Goal: Task Accomplishment & Management: Complete application form

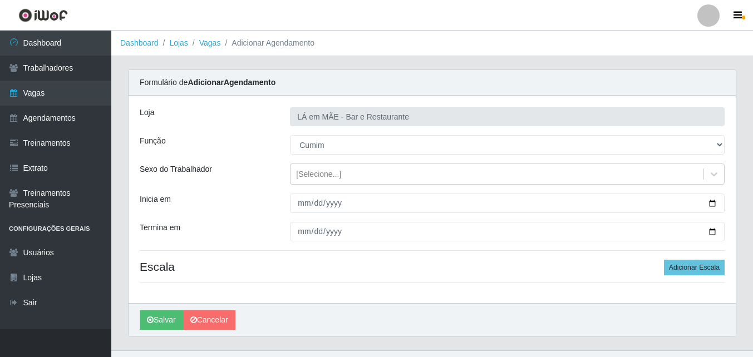
select select "17"
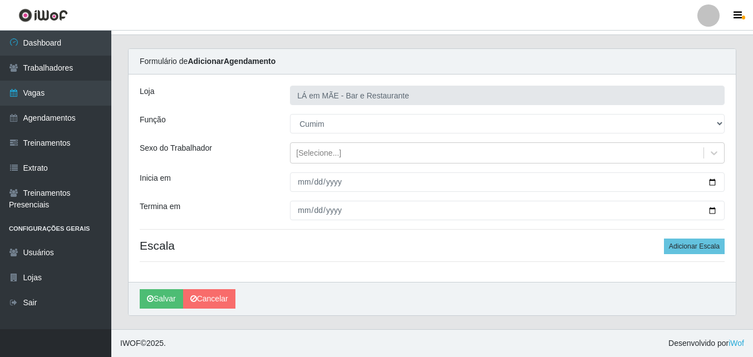
click at [715, 182] on input "Inicia em" at bounding box center [507, 182] width 435 height 19
type input "[DATE]"
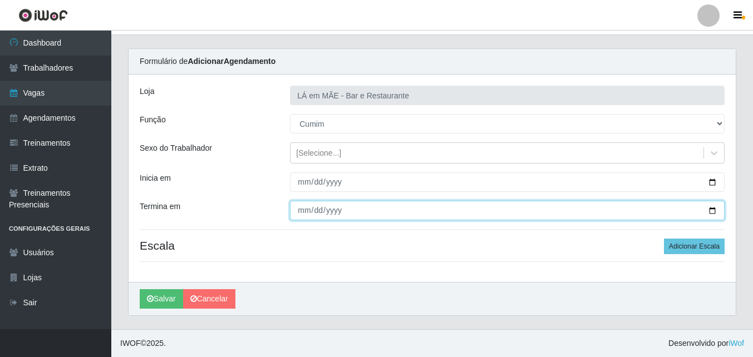
click at [714, 213] on input "Termina em" at bounding box center [507, 210] width 435 height 19
type input "[DATE]"
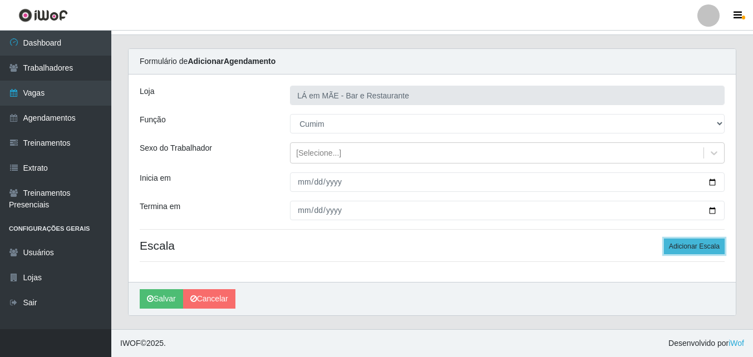
click at [681, 246] on button "Adicionar Escala" at bounding box center [694, 247] width 61 height 16
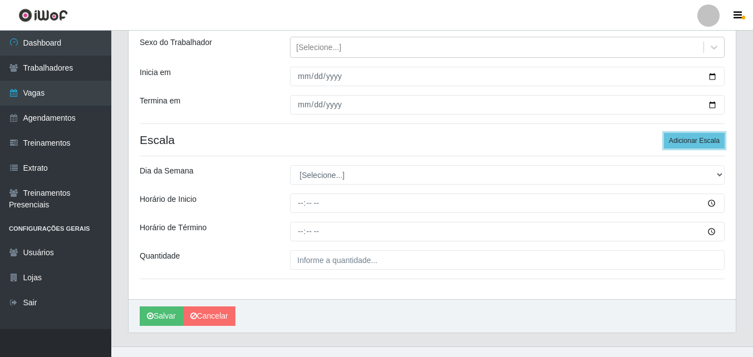
scroll to position [144, 0]
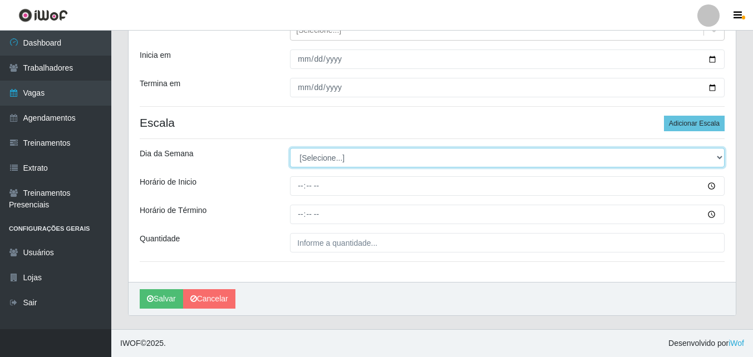
click at [335, 158] on select "[Selecione...] Segunda Terça Quarta Quinta Sexta Sábado Domingo" at bounding box center [507, 157] width 435 height 19
select select "5"
click at [290, 148] on select "[Selecione...] Segunda Terça Quarta Quinta Sexta Sábado Domingo" at bounding box center [507, 157] width 435 height 19
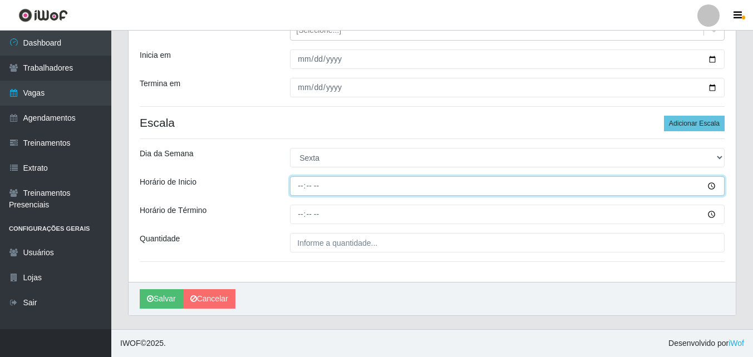
click at [299, 193] on input "Horário de Inicio" at bounding box center [507, 185] width 435 height 19
type input "11:30"
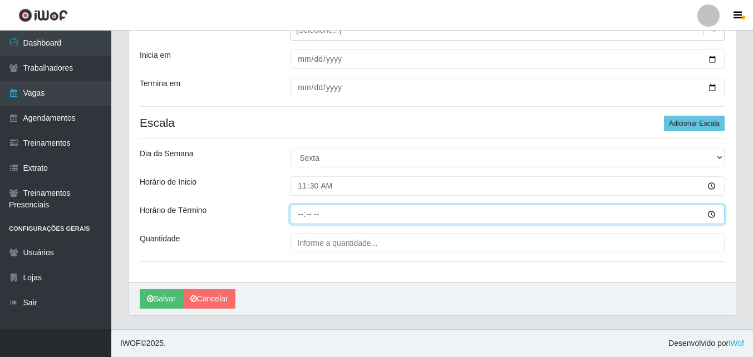
click at [302, 216] on input "Horário de Término" at bounding box center [507, 214] width 435 height 19
type input "16:30"
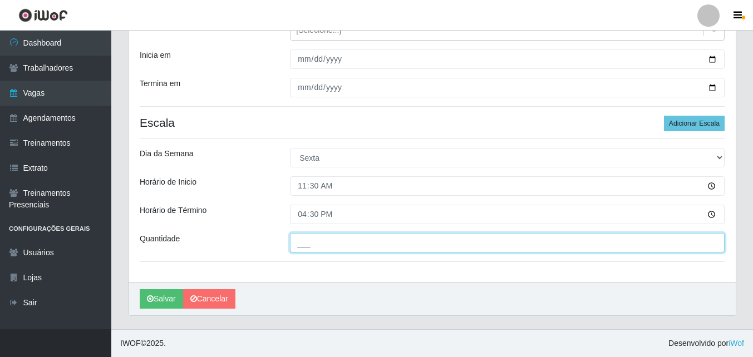
click at [311, 253] on input "___" at bounding box center [507, 242] width 435 height 19
type input "1__"
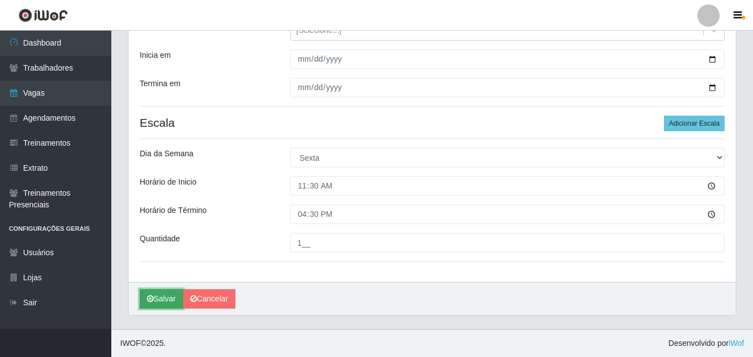
click at [164, 299] on button "Salvar" at bounding box center [161, 298] width 43 height 19
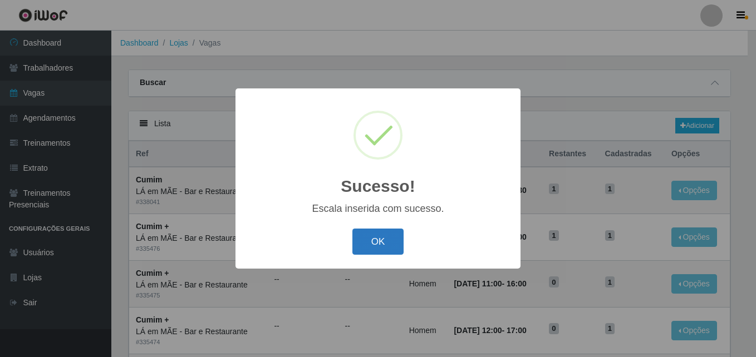
click at [385, 233] on button "OK" at bounding box center [378, 242] width 52 height 26
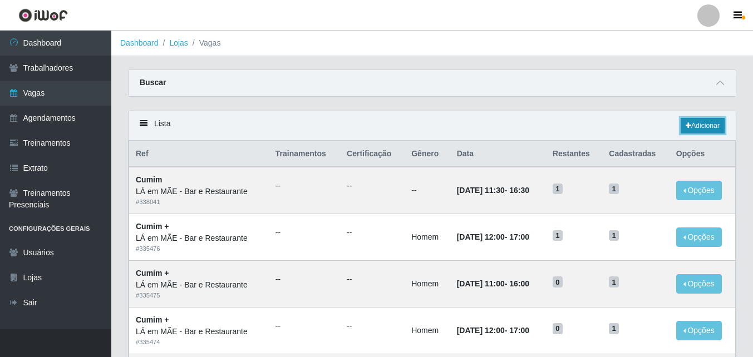
click at [700, 126] on link "Adicionar" at bounding box center [703, 126] width 44 height 16
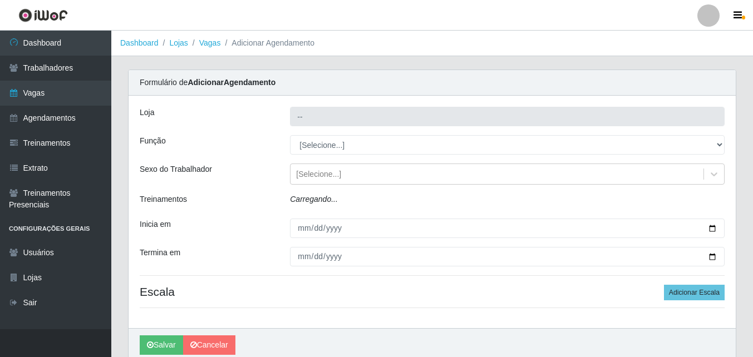
type input "LÁ em MÃE - Bar e Restaurante"
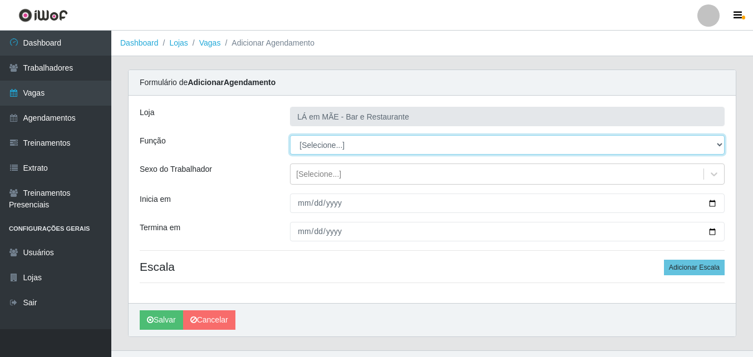
click at [328, 149] on select "[Selecione...] ASG ASG + ASG ++ Auxiliar de Cozinha Auxiliar de Cozinha + Auxil…" at bounding box center [507, 144] width 435 height 19
select select "91"
click at [290, 135] on select "[Selecione...] ASG ASG + ASG ++ Auxiliar de Cozinha Auxiliar de Cozinha + Auxil…" at bounding box center [507, 144] width 435 height 19
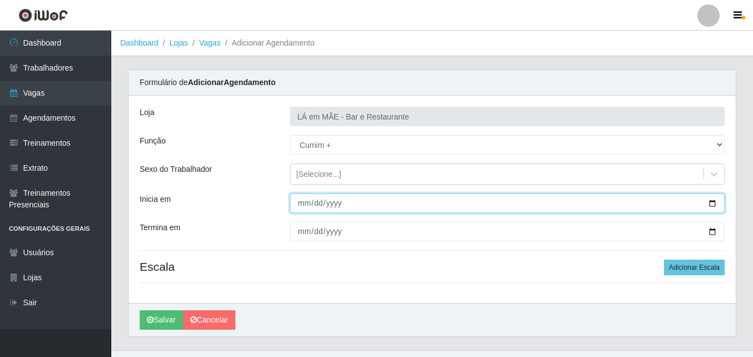
click at [714, 203] on input "Inicia em" at bounding box center [507, 203] width 435 height 19
type input "[DATE]"
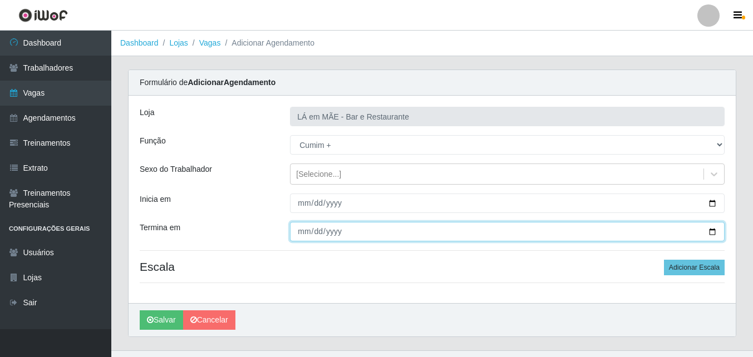
click at [712, 232] on input "Termina em" at bounding box center [507, 231] width 435 height 19
type input "[DATE]"
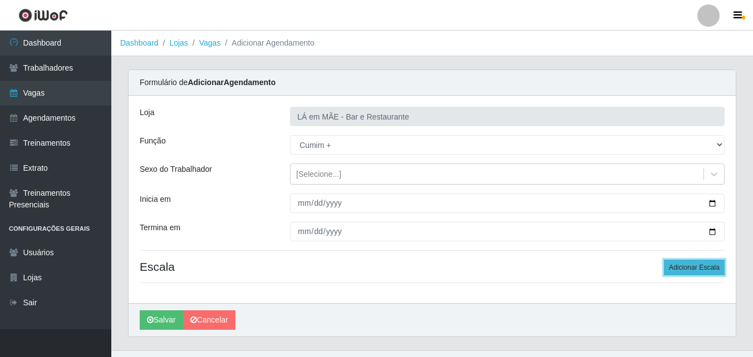
click at [687, 268] on button "Adicionar Escala" at bounding box center [694, 268] width 61 height 16
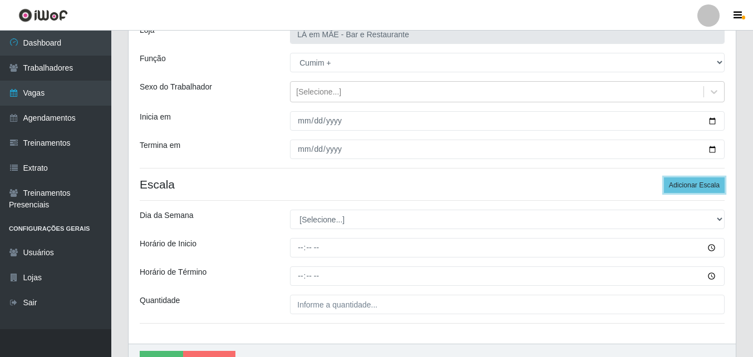
scroll to position [111, 0]
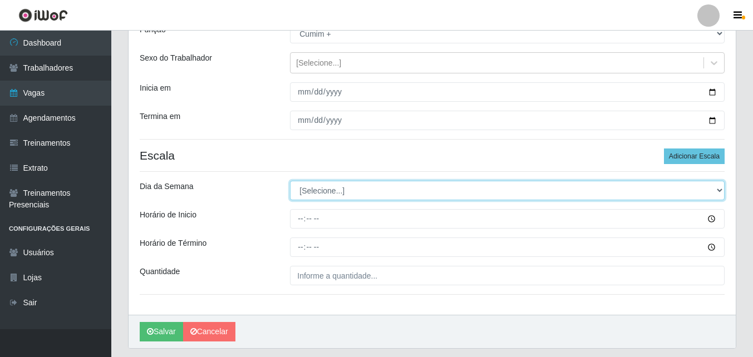
click at [335, 189] on select "[Selecione...] Segunda Terça Quarta Quinta Sexta Sábado Domingo" at bounding box center [507, 190] width 435 height 19
select select "6"
click at [290, 181] on select "[Selecione...] Segunda Terça Quarta Quinta Sexta Sábado Domingo" at bounding box center [507, 190] width 435 height 19
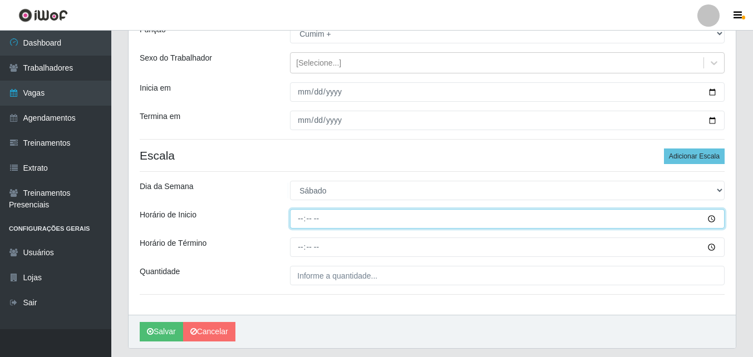
click at [302, 222] on input "Horário de Inicio" at bounding box center [507, 218] width 435 height 19
type input "11:00"
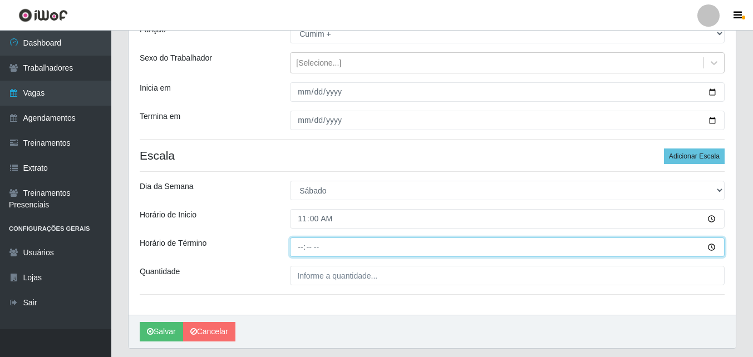
drag, startPoint x: 298, startPoint y: 252, endPoint x: 303, endPoint y: 247, distance: 6.7
click at [303, 249] on input "Horário de Término" at bounding box center [507, 247] width 435 height 19
type input "16:00"
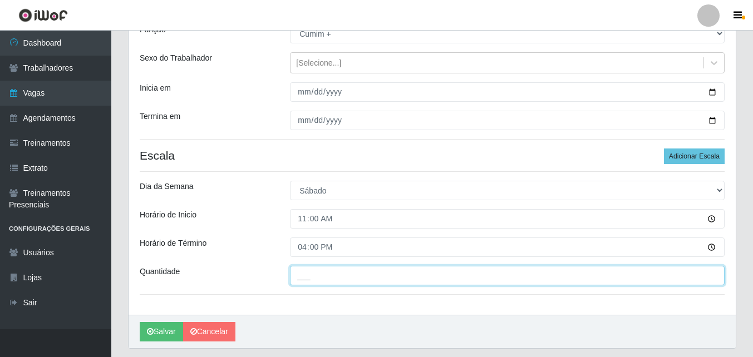
click at [311, 277] on input "___" at bounding box center [507, 275] width 435 height 19
type input "1__"
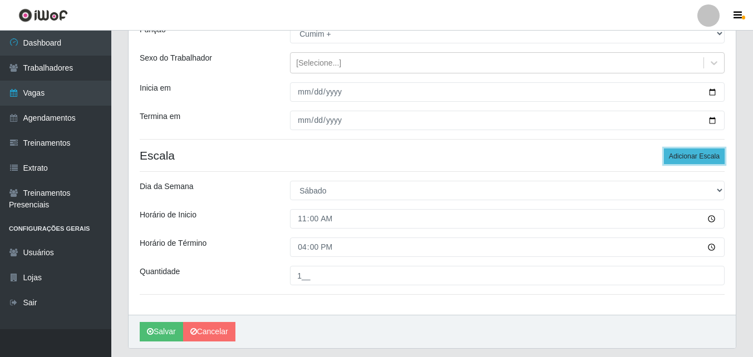
click at [685, 154] on button "Adicionar Escala" at bounding box center [694, 157] width 61 height 16
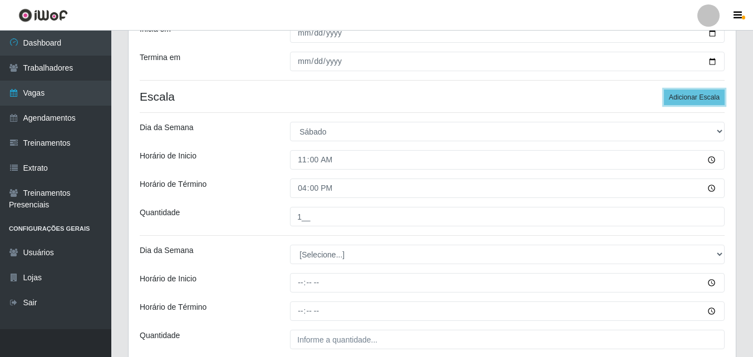
scroll to position [223, 0]
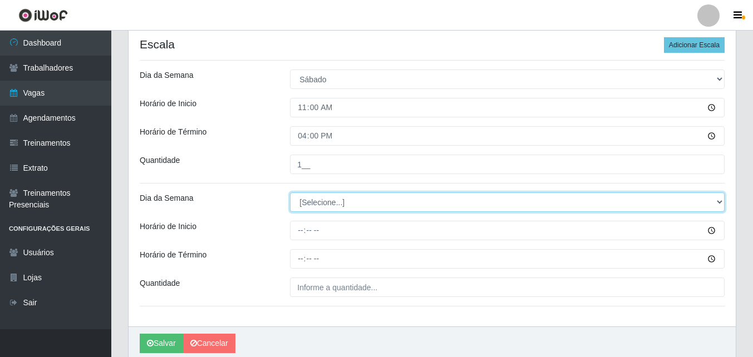
drag, startPoint x: 318, startPoint y: 197, endPoint x: 320, endPoint y: 188, distance: 9.7
click at [318, 197] on select "[Selecione...] Segunda Terça Quarta Quinta Sexta Sábado Domingo" at bounding box center [507, 202] width 435 height 19
select select "6"
click at [290, 193] on select "[Selecione...] Segunda Terça Quarta Quinta Sexta Sábado Domingo" at bounding box center [507, 202] width 435 height 19
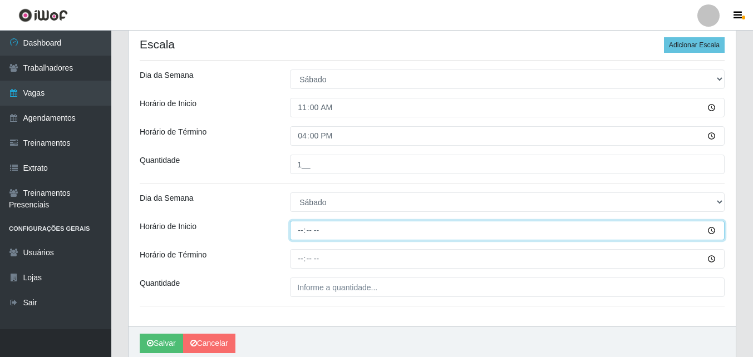
click at [301, 234] on input "Horário de Inicio" at bounding box center [507, 230] width 435 height 19
type input "12:00"
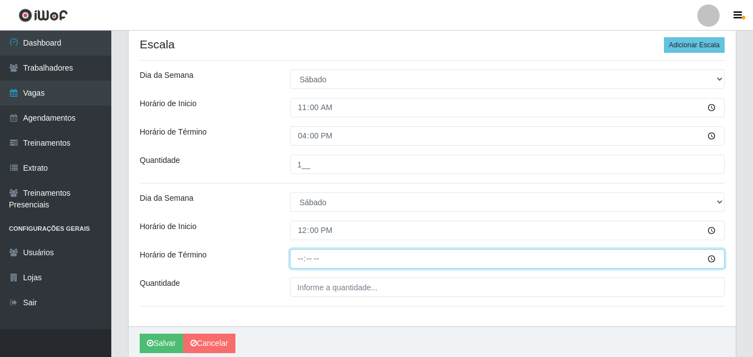
click at [304, 265] on input "Horário de Término" at bounding box center [507, 258] width 435 height 19
type input "17:00"
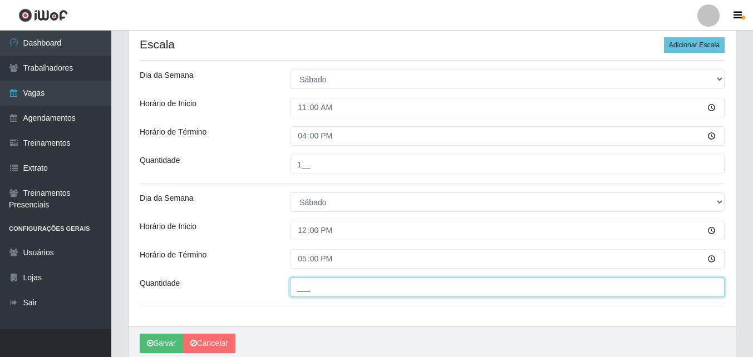
click at [319, 288] on input "___" at bounding box center [507, 287] width 435 height 19
type input "1__"
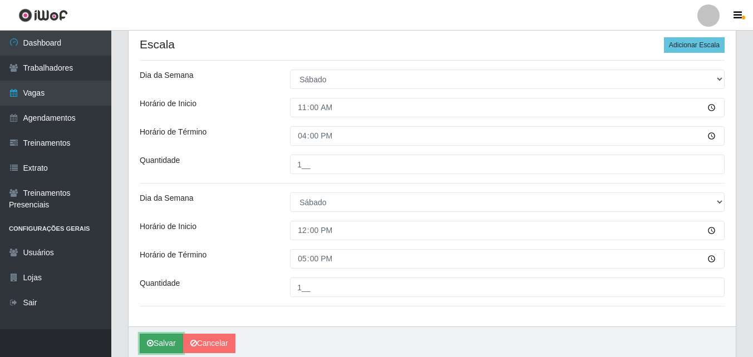
click at [161, 338] on button "Salvar" at bounding box center [161, 343] width 43 height 19
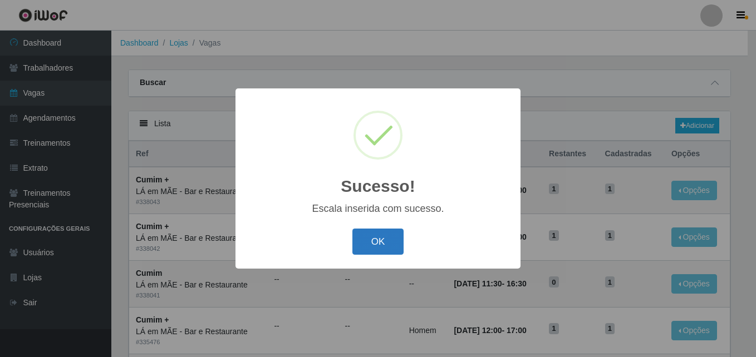
click at [386, 248] on button "OK" at bounding box center [378, 242] width 52 height 26
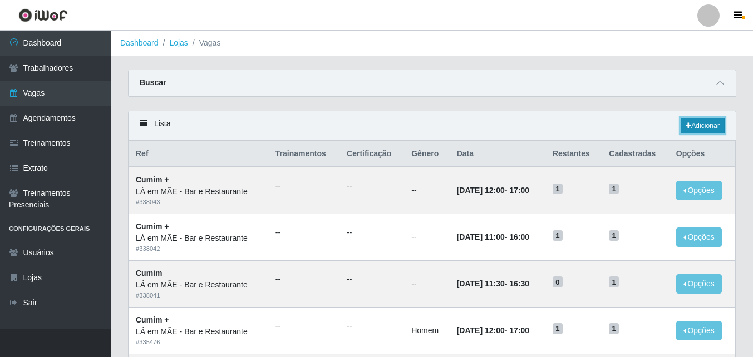
click at [686, 124] on icon at bounding box center [689, 125] width 6 height 7
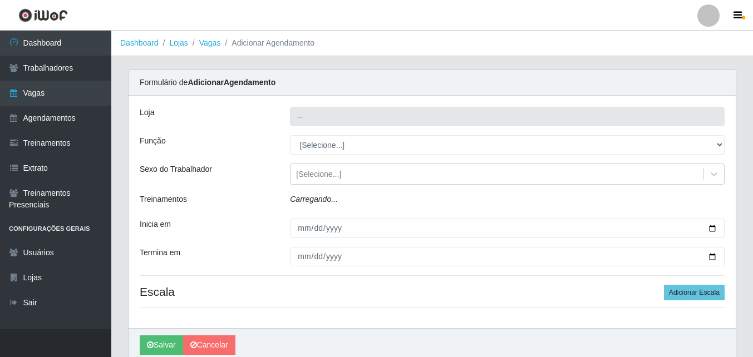
type input "LÁ em MÃE - Bar e Restaurante"
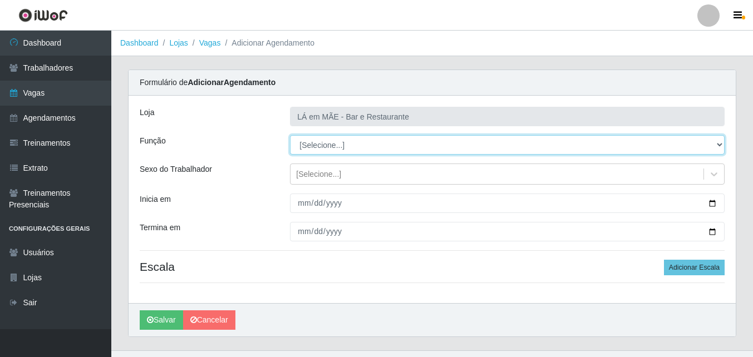
click at [335, 152] on select "[Selecione...] ASG ASG + ASG ++ Auxiliar de Cozinha Auxiliar de Cozinha + Auxil…" at bounding box center [507, 144] width 435 height 19
select select "92"
click at [290, 135] on select "[Selecione...] ASG ASG + ASG ++ Auxiliar de Cozinha Auxiliar de Cozinha + Auxil…" at bounding box center [507, 144] width 435 height 19
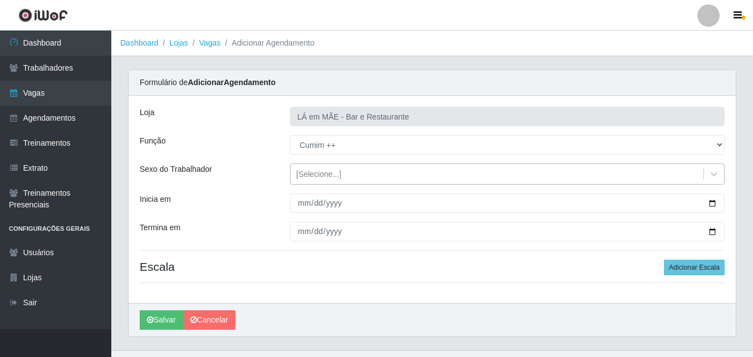
click at [299, 178] on div "[Selecione...]" at bounding box center [318, 175] width 45 height 12
click at [275, 204] on div "Inicia em" at bounding box center [206, 203] width 150 height 19
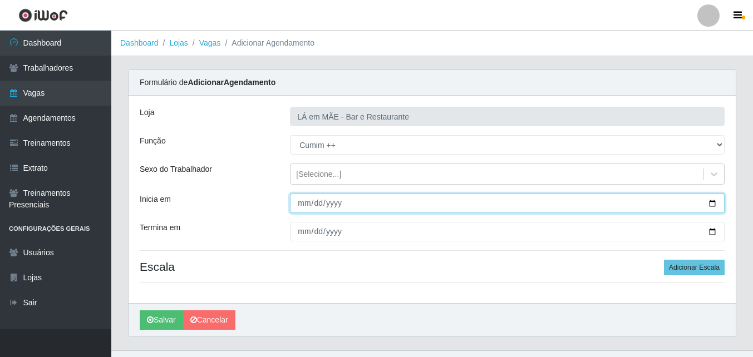
click at [298, 209] on input "Inicia em" at bounding box center [507, 203] width 435 height 19
click at [713, 204] on input "Inicia em" at bounding box center [507, 203] width 435 height 19
type input "[DATE]"
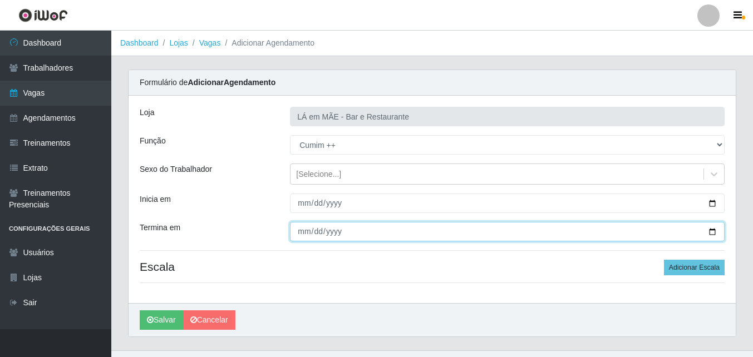
click at [713, 232] on input "Termina em" at bounding box center [507, 231] width 435 height 19
type input "[DATE]"
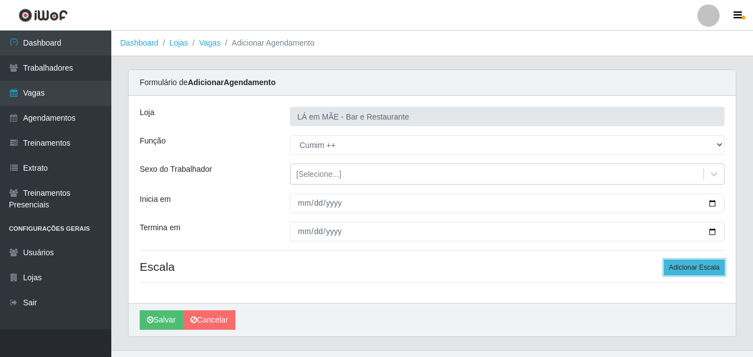
click at [707, 263] on button "Adicionar Escala" at bounding box center [694, 268] width 61 height 16
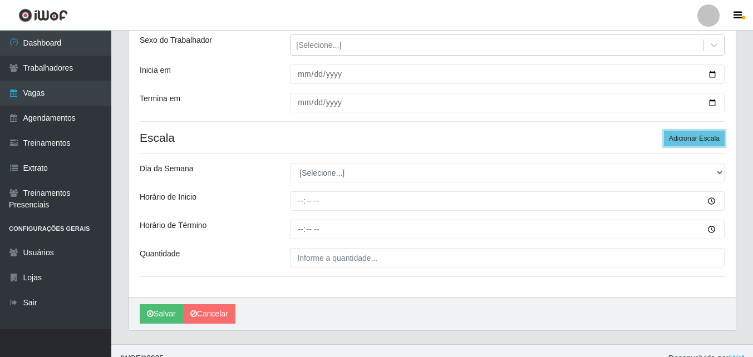
scroll to position [144, 0]
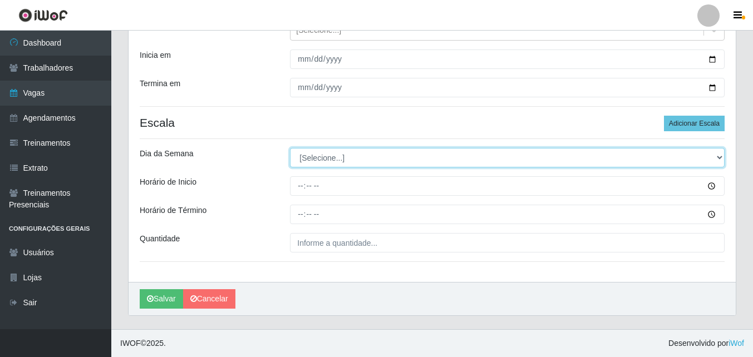
click at [309, 157] on select "[Selecione...] Segunda Terça Quarta Quinta Sexta Sábado Domingo" at bounding box center [507, 157] width 435 height 19
select select "0"
click at [290, 148] on select "[Selecione...] Segunda Terça Quarta Quinta Sexta Sábado Domingo" at bounding box center [507, 157] width 435 height 19
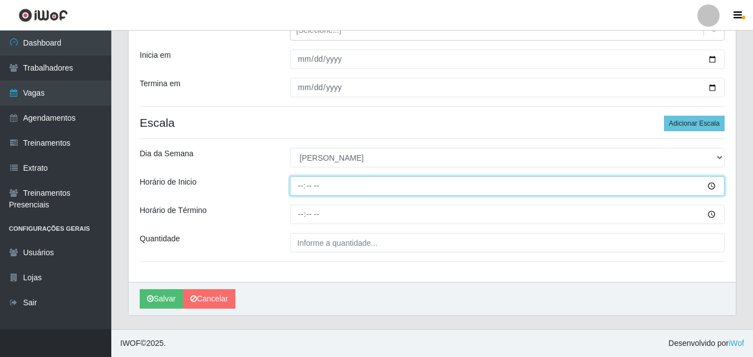
click at [302, 193] on input "Horário de Inicio" at bounding box center [507, 185] width 435 height 19
click at [712, 183] on input "Horário de Inicio" at bounding box center [507, 185] width 435 height 19
click at [299, 190] on input "Horário de Inicio" at bounding box center [507, 185] width 435 height 19
type input "11:00"
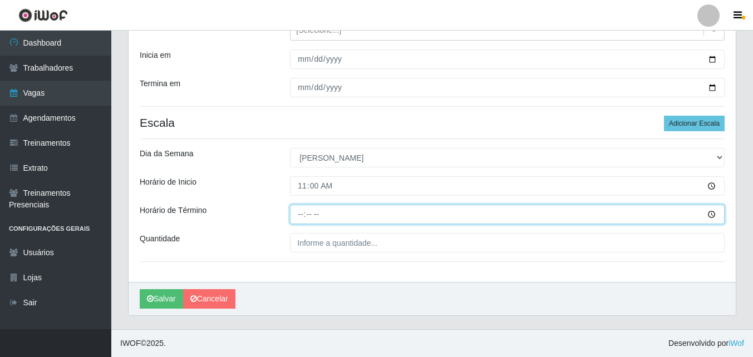
click at [303, 214] on input "Horário de Término" at bounding box center [507, 214] width 435 height 19
type input "16:00"
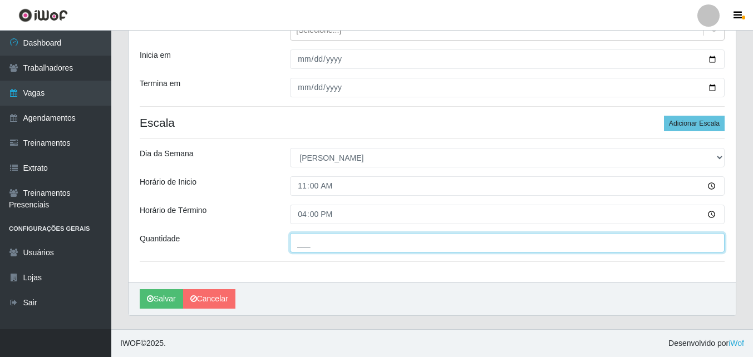
click at [307, 248] on input "___" at bounding box center [507, 242] width 435 height 19
type input "1__"
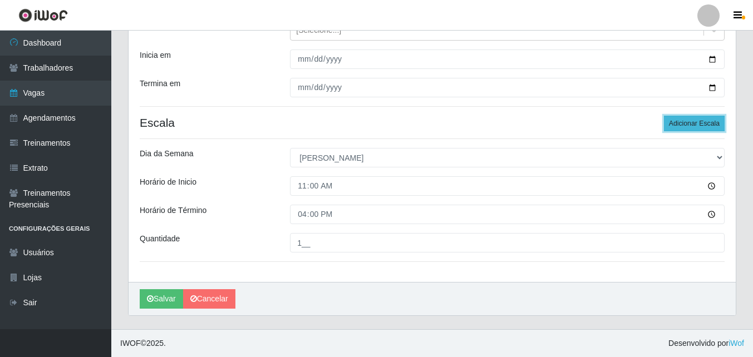
click at [696, 126] on button "Adicionar Escala" at bounding box center [694, 124] width 61 height 16
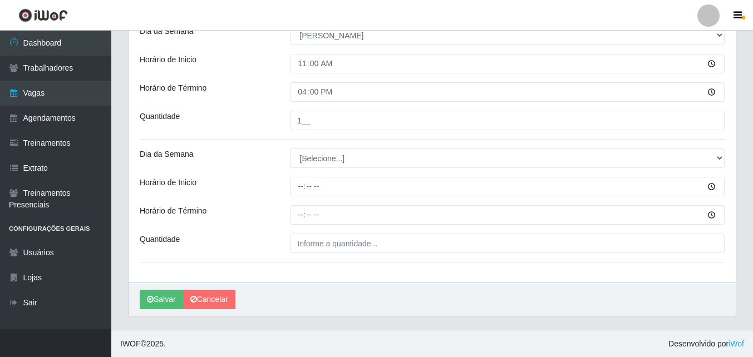
scroll to position [267, 0]
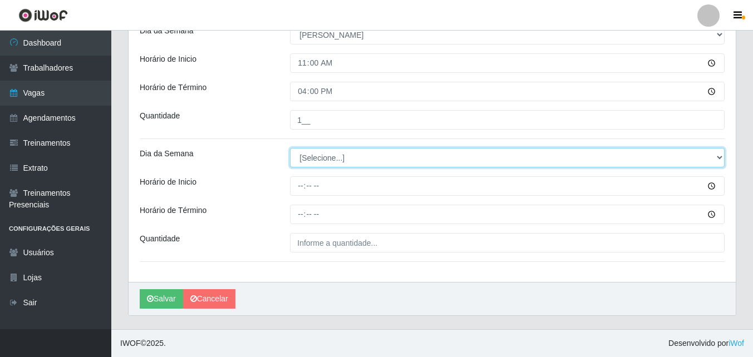
click at [321, 161] on select "[Selecione...] Segunda Terça Quarta Quinta Sexta Sábado Domingo" at bounding box center [507, 157] width 435 height 19
select select "0"
click at [290, 148] on select "[Selecione...] Segunda Terça Quarta Quinta Sexta Sábado Domingo" at bounding box center [507, 157] width 435 height 19
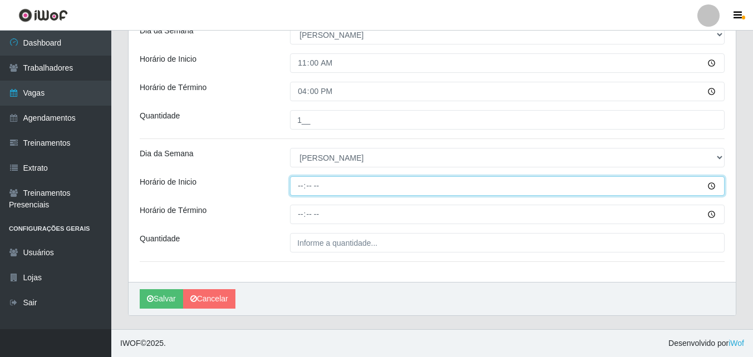
click at [300, 189] on input "Horário de Inicio" at bounding box center [507, 185] width 435 height 19
type input "12:00"
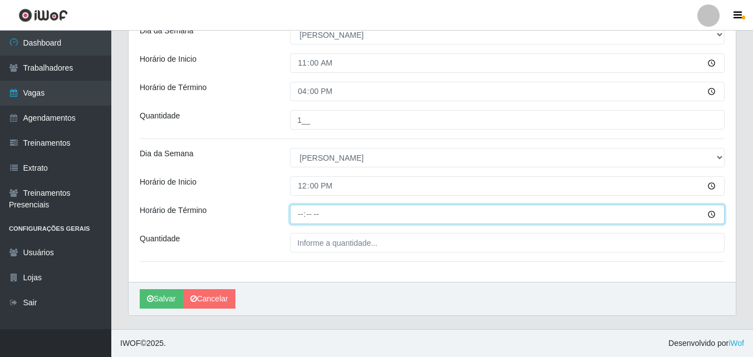
click at [296, 219] on input "Horário de Término" at bounding box center [507, 214] width 435 height 19
type input "17:00"
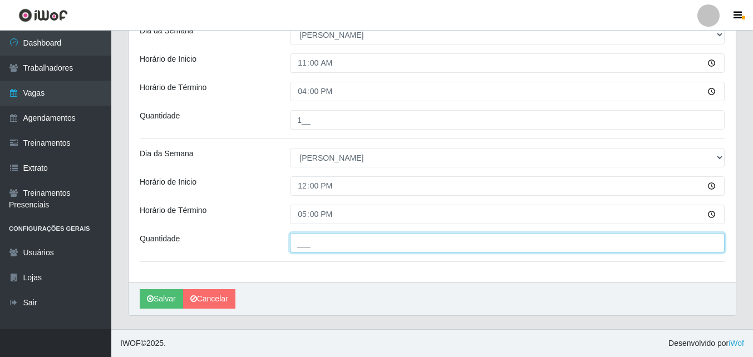
click at [305, 244] on input "___" at bounding box center [507, 242] width 435 height 19
type input "1__"
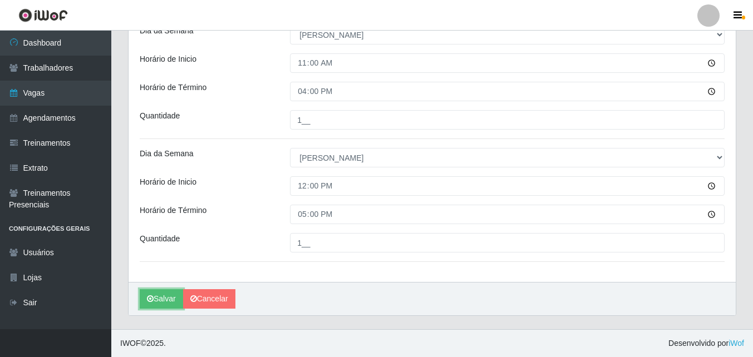
drag, startPoint x: 155, startPoint y: 298, endPoint x: 152, endPoint y: 287, distance: 12.2
click at [154, 296] on button "Salvar" at bounding box center [161, 298] width 43 height 19
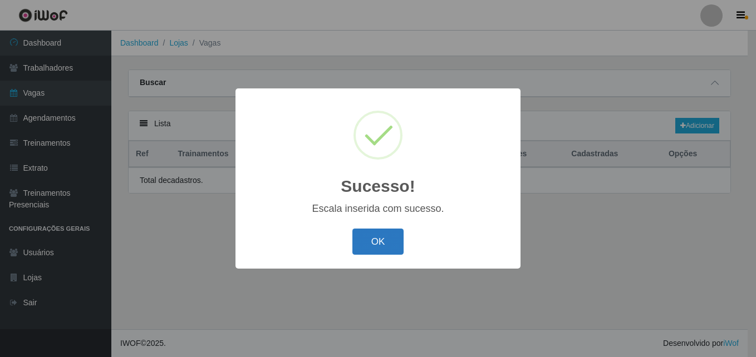
click at [381, 241] on button "OK" at bounding box center [378, 242] width 52 height 26
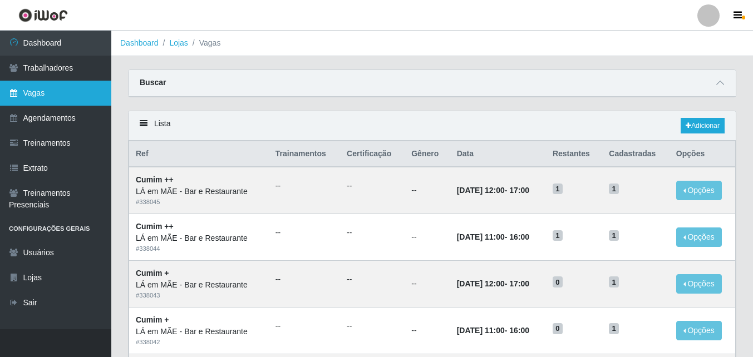
click at [56, 90] on link "Vagas" at bounding box center [55, 93] width 111 height 25
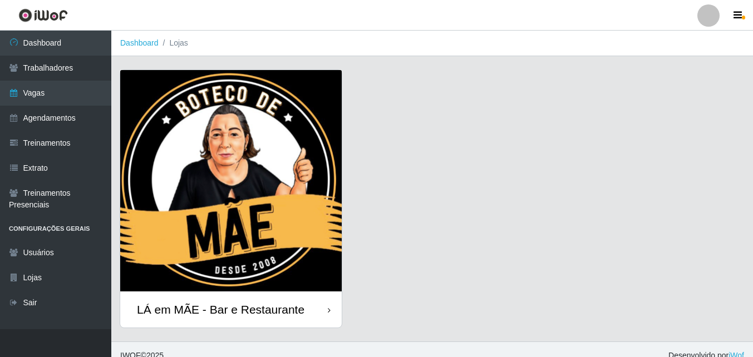
click at [282, 315] on div "LÁ em MÃE - Bar e Restaurante" at bounding box center [221, 310] width 168 height 14
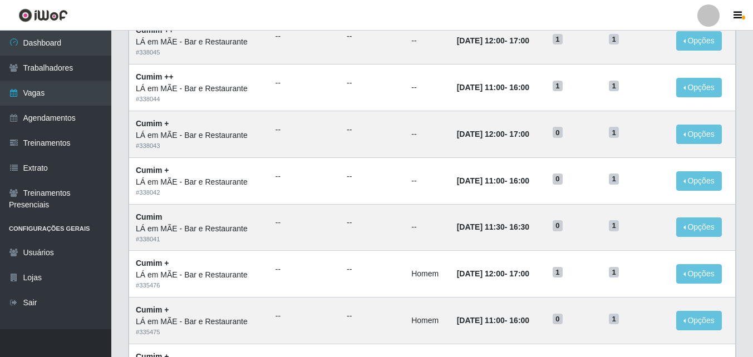
scroll to position [167, 0]
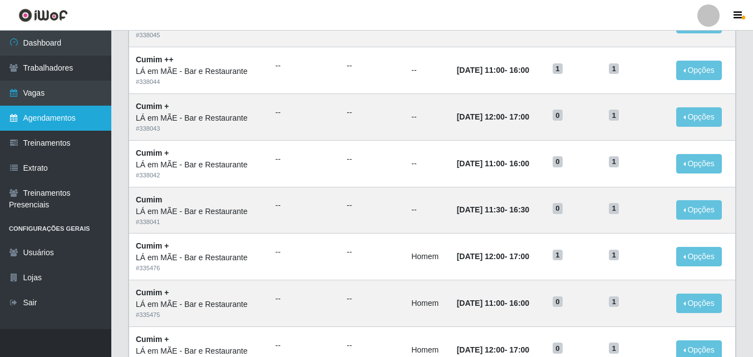
click at [46, 119] on link "Agendamentos" at bounding box center [55, 118] width 111 height 25
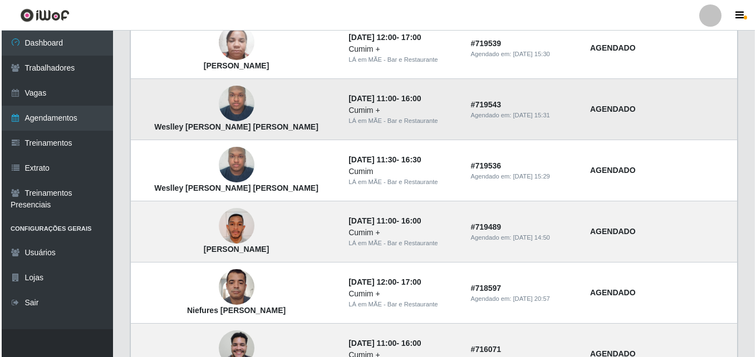
scroll to position [223, 0]
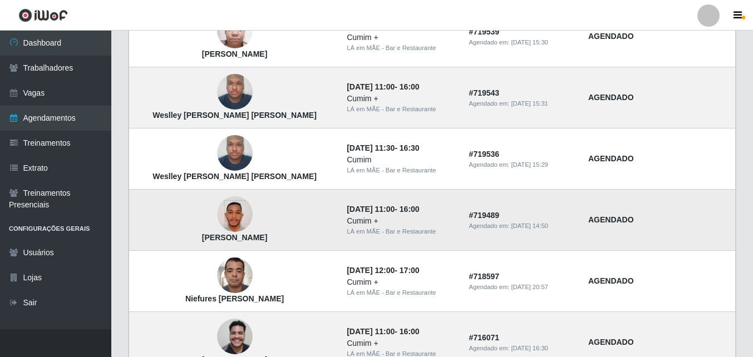
click at [217, 217] on img at bounding box center [235, 214] width 36 height 63
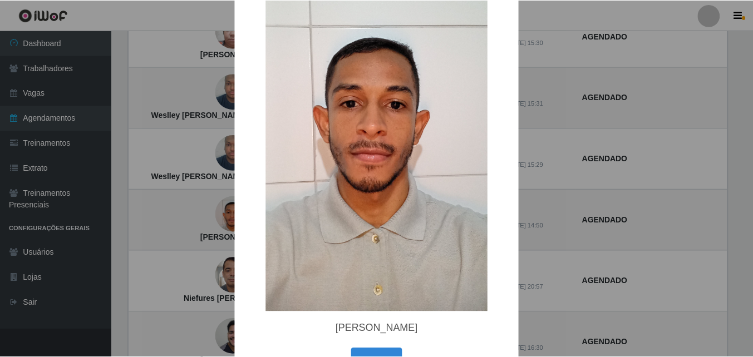
scroll to position [149, 0]
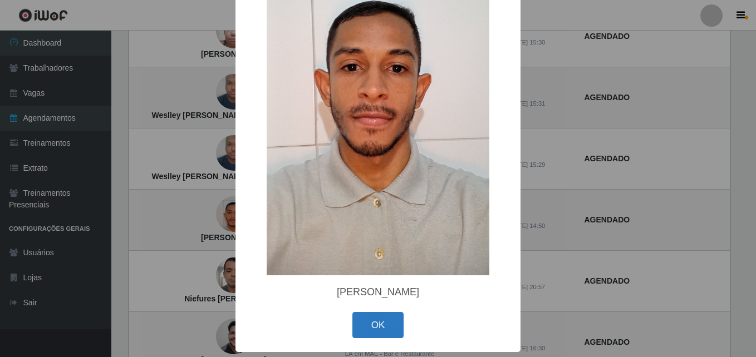
click at [385, 319] on button "OK" at bounding box center [378, 325] width 52 height 26
